Goal: Check status

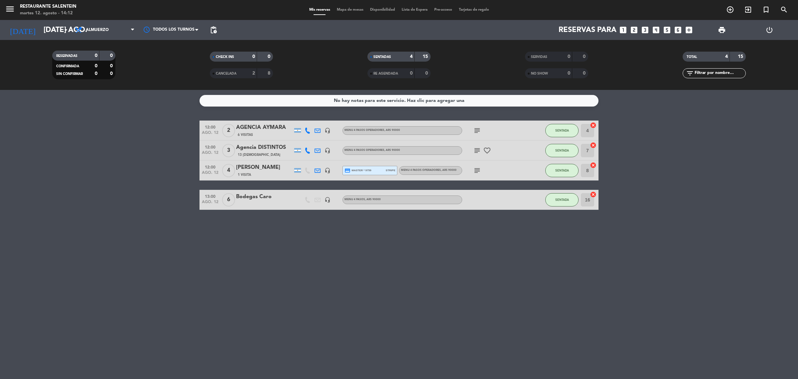
click at [709, 200] on bookings-row "12:00 ago. 12 2 AGENCIA AYMARA 6 Visitas headset_mic Menu 4 pasos operadores , …" at bounding box center [399, 164] width 798 height 89
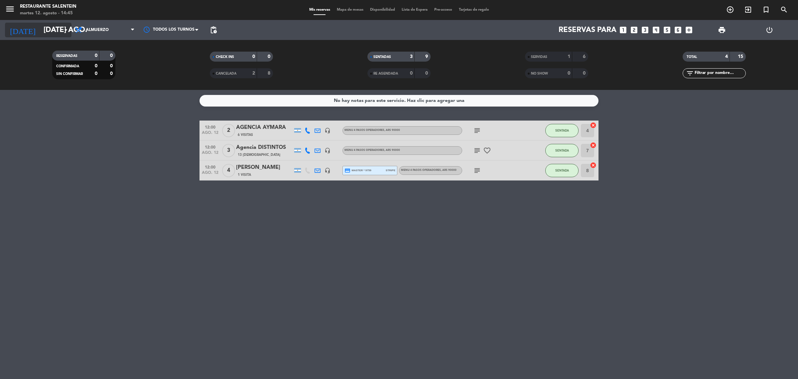
click at [55, 34] on input "[DATE] ago." at bounding box center [86, 30] width 93 height 15
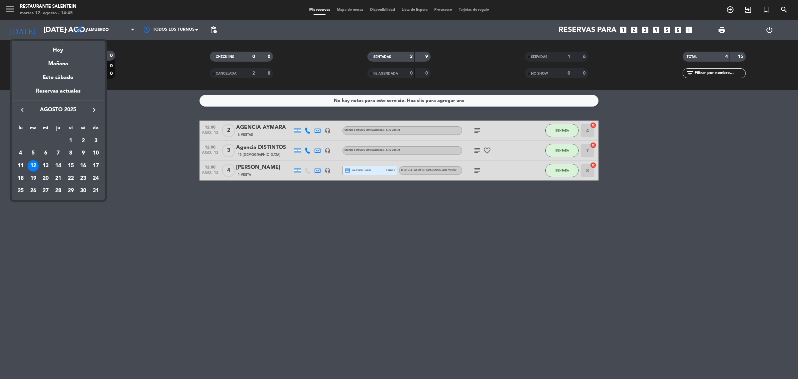
click at [43, 167] on div "13" at bounding box center [45, 165] width 11 height 11
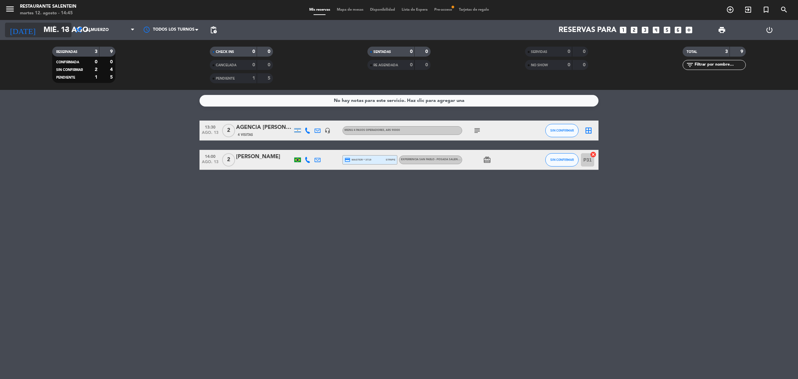
click at [40, 23] on input "mié. 13 ago." at bounding box center [86, 30] width 93 height 15
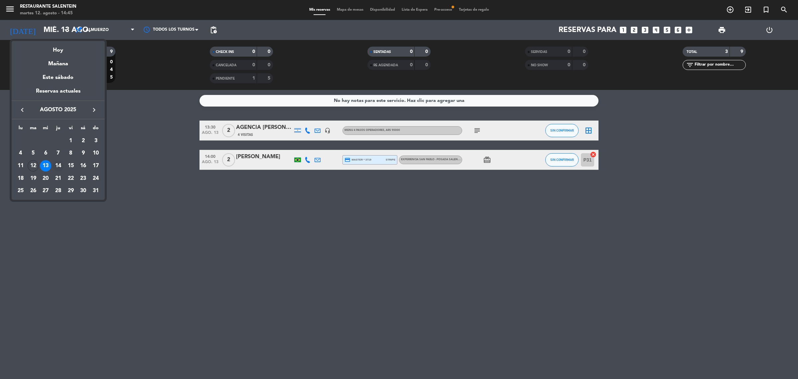
click at [62, 165] on div "14" at bounding box center [58, 165] width 11 height 11
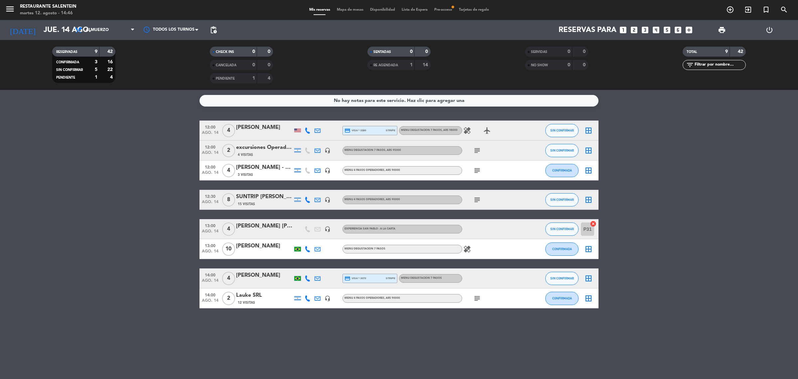
click at [329, 230] on icon "headset_mic" at bounding box center [328, 229] width 6 height 6
click at [144, 216] on bookings-row "12:00 ago. 14 4 [PERSON_NAME] credit_card visa * 3380 stripe MENU DEGUSTACION 7…" at bounding box center [399, 214] width 798 height 188
click at [41, 29] on input "jue. 14 ago." at bounding box center [86, 30] width 93 height 15
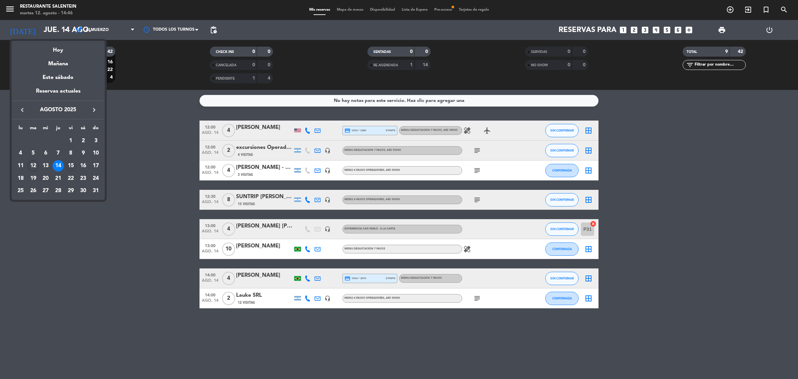
click at [70, 162] on div "15" at bounding box center [70, 165] width 11 height 11
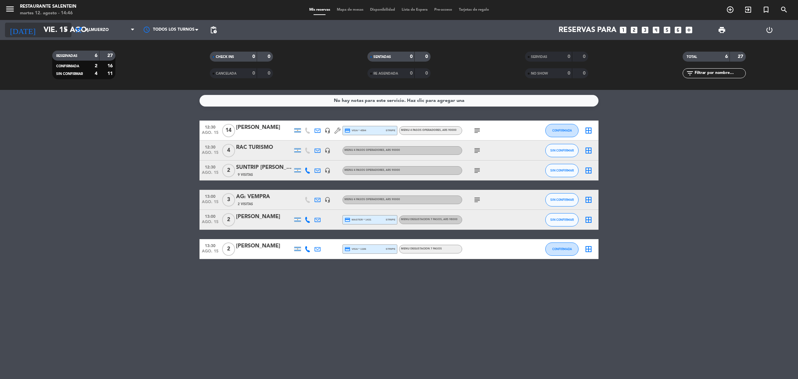
click at [53, 33] on input "vie. 15 ago." at bounding box center [86, 30] width 93 height 15
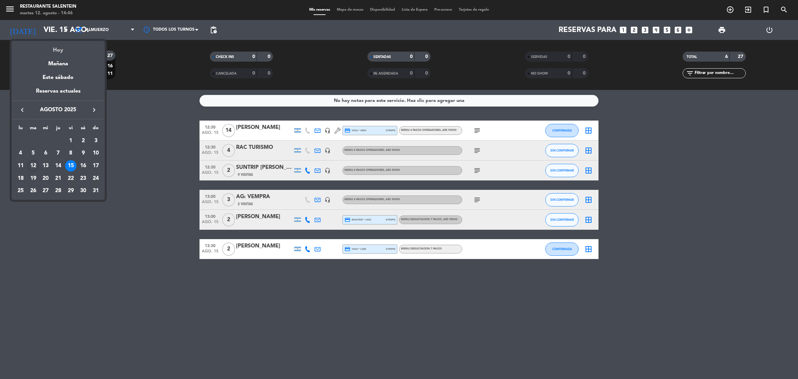
click at [59, 47] on div "Hoy" at bounding box center [58, 48] width 93 height 14
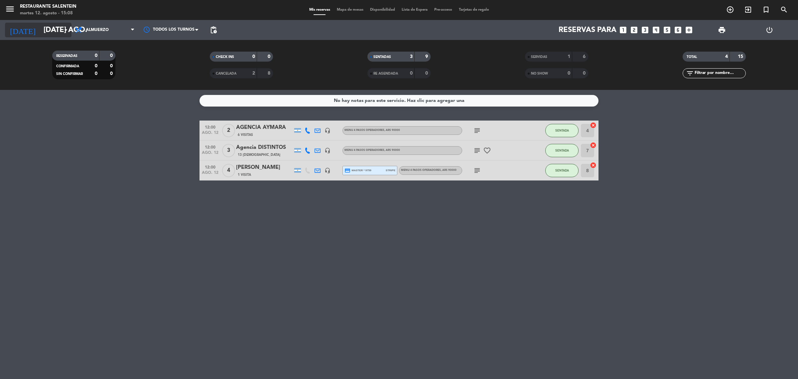
click at [61, 26] on input "[DATE] ago." at bounding box center [86, 30] width 93 height 15
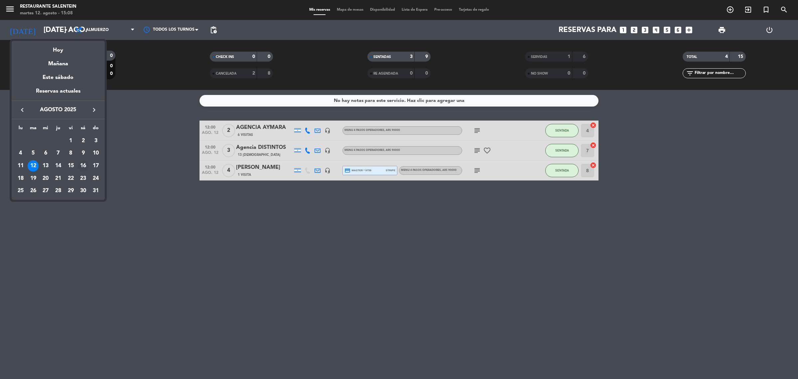
click at [85, 165] on div "16" at bounding box center [83, 165] width 11 height 11
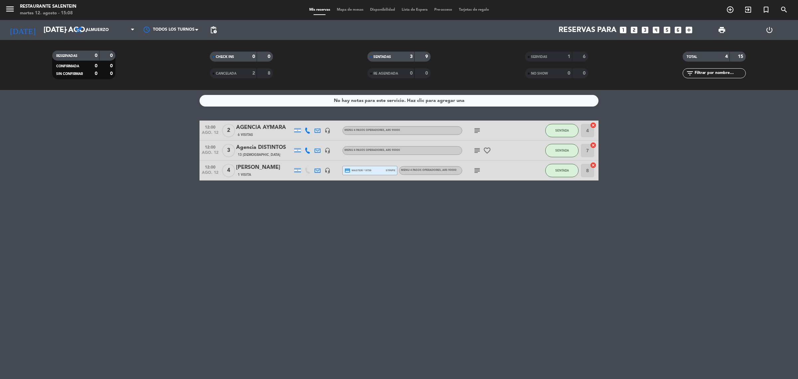
type input "sáb. 16 ago."
